Goal: Task Accomplishment & Management: Manage account settings

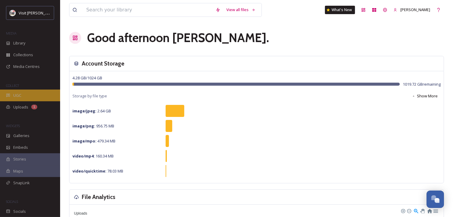
click at [14, 95] on span "UGC" at bounding box center [17, 96] width 8 height 6
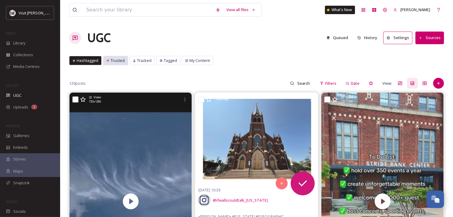
click at [116, 60] on span "Trusted" at bounding box center [118, 61] width 14 height 6
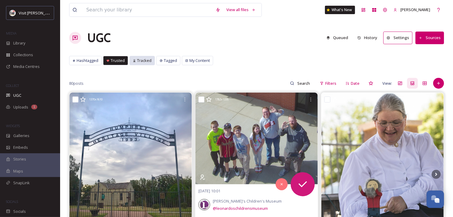
click at [140, 61] on span "Tracked" at bounding box center [144, 61] width 14 height 6
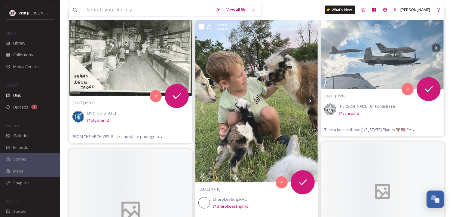
scroll to position [932, 0]
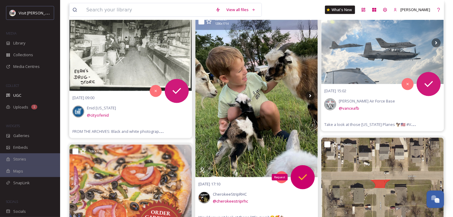
click at [302, 176] on icon at bounding box center [303, 177] width 12 height 12
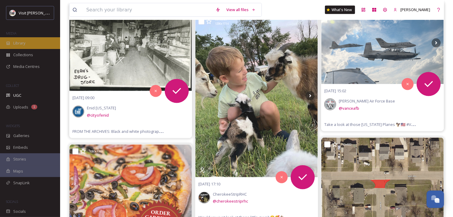
click at [17, 43] on span "Library" at bounding box center [19, 43] width 12 height 6
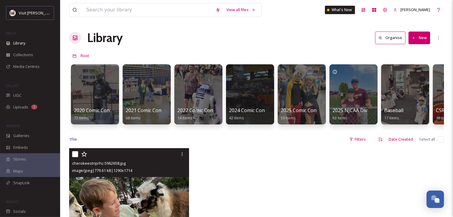
click at [75, 157] on input "checkbox" at bounding box center [75, 154] width 6 height 6
checkbox input "true"
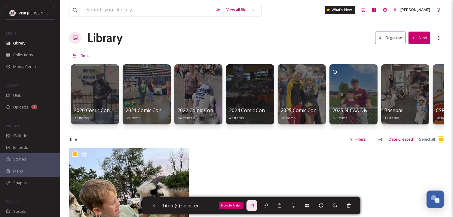
click at [253, 203] on icon at bounding box center [251, 205] width 5 height 5
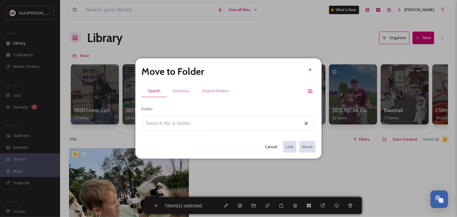
click at [150, 120] on input at bounding box center [176, 123] width 66 height 13
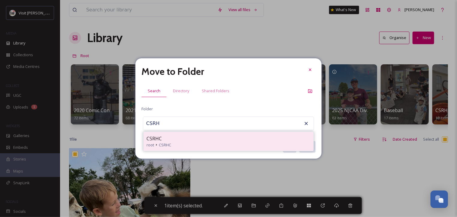
click at [152, 141] on span "CSRHC" at bounding box center [154, 138] width 15 height 7
type input "CSRHC"
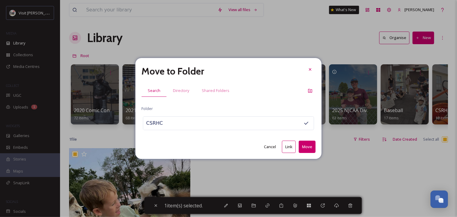
click at [304, 149] on button "Move" at bounding box center [307, 147] width 17 height 12
checkbox input "false"
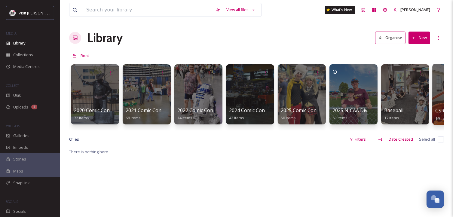
click at [438, 81] on div at bounding box center [456, 94] width 49 height 61
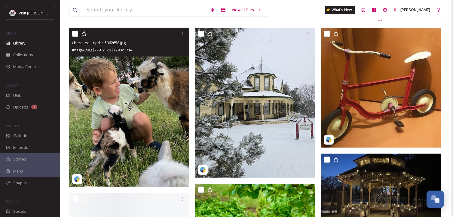
scroll to position [60, 0]
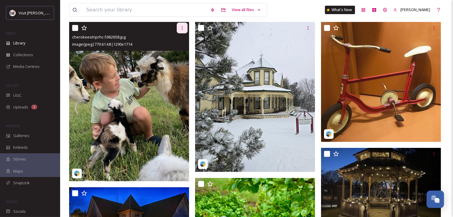
click at [182, 29] on icon at bounding box center [182, 28] width 5 height 5
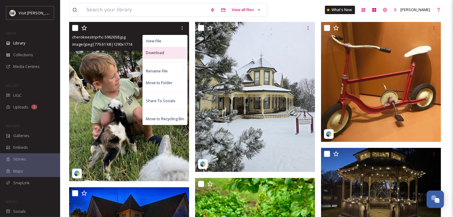
click at [157, 53] on span "Download" at bounding box center [155, 53] width 18 height 6
